Goal: Task Accomplishment & Management: Use online tool/utility

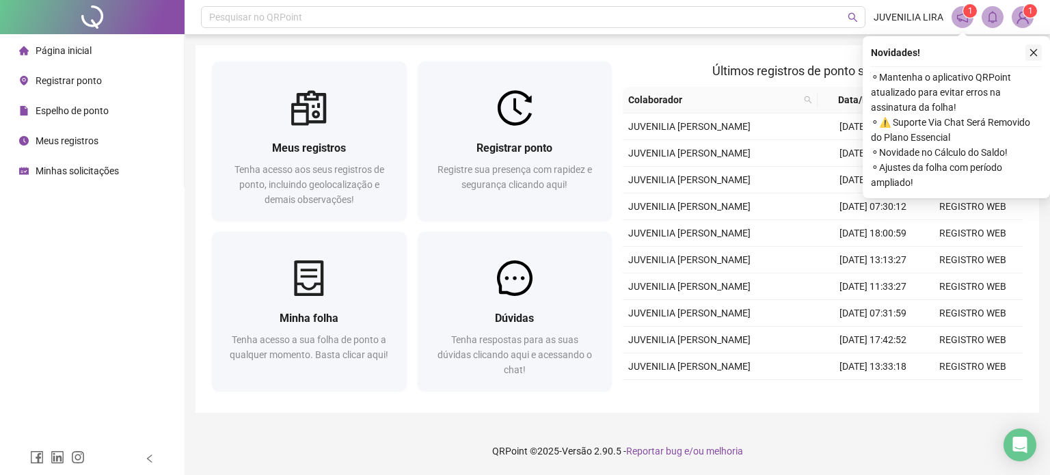
click at [1027, 51] on button "button" at bounding box center [1033, 52] width 16 height 16
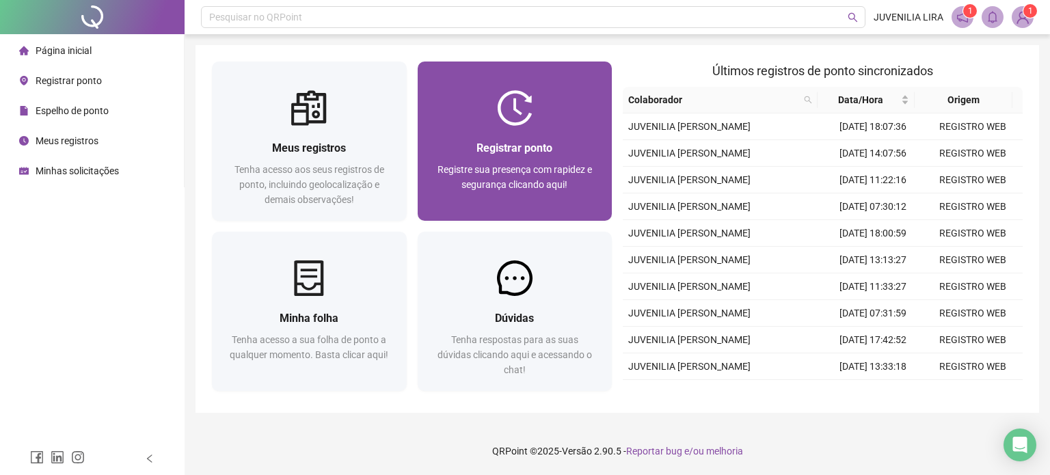
click at [576, 120] on div at bounding box center [515, 108] width 195 height 36
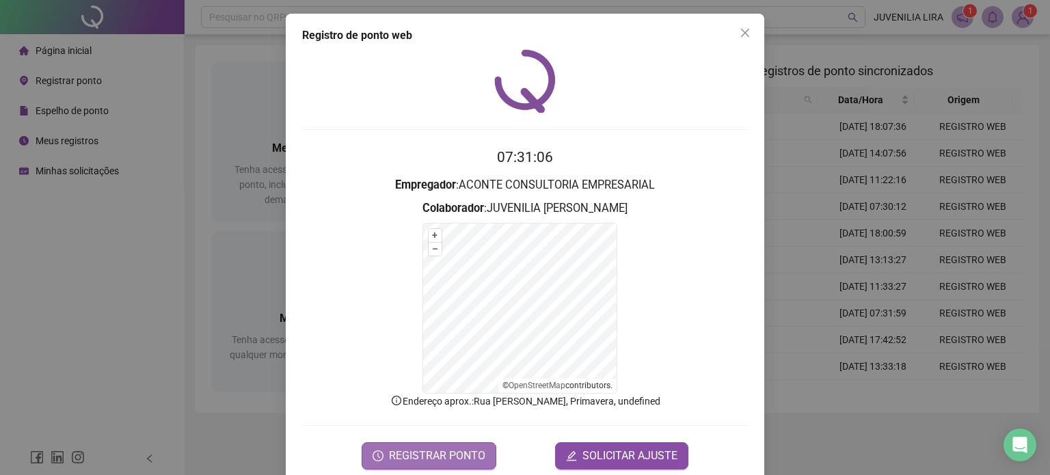
click at [443, 452] on span "REGISTRAR PONTO" at bounding box center [437, 456] width 96 height 16
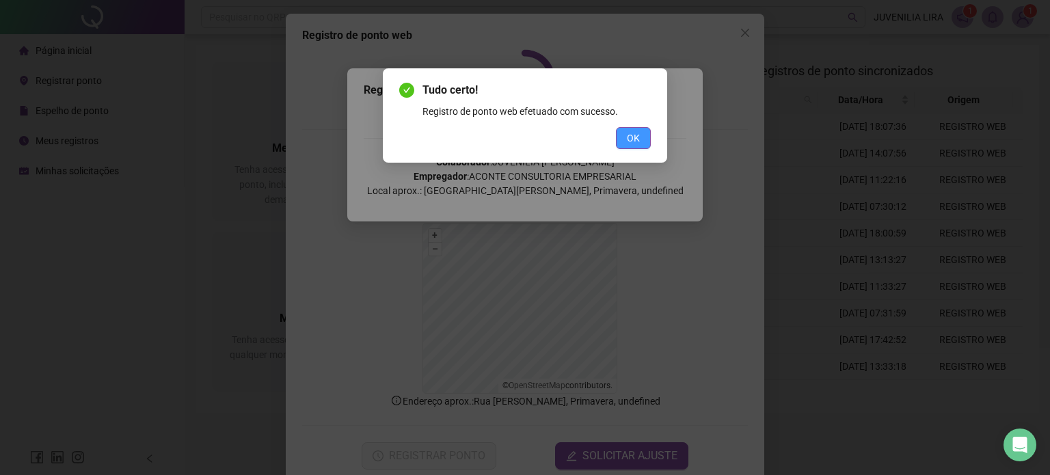
click at [625, 139] on button "OK" at bounding box center [633, 138] width 35 height 22
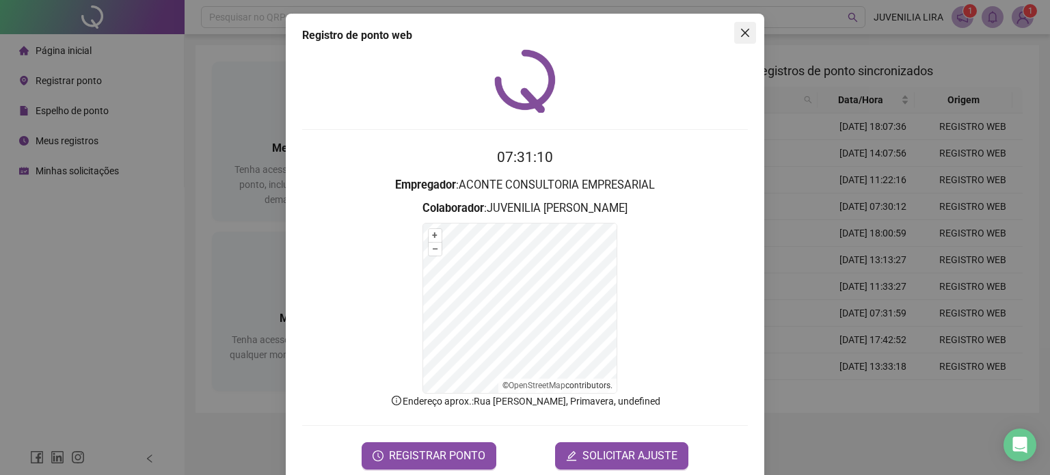
click at [741, 32] on icon "close" at bounding box center [745, 33] width 8 height 8
